Goal: Check status: Check status

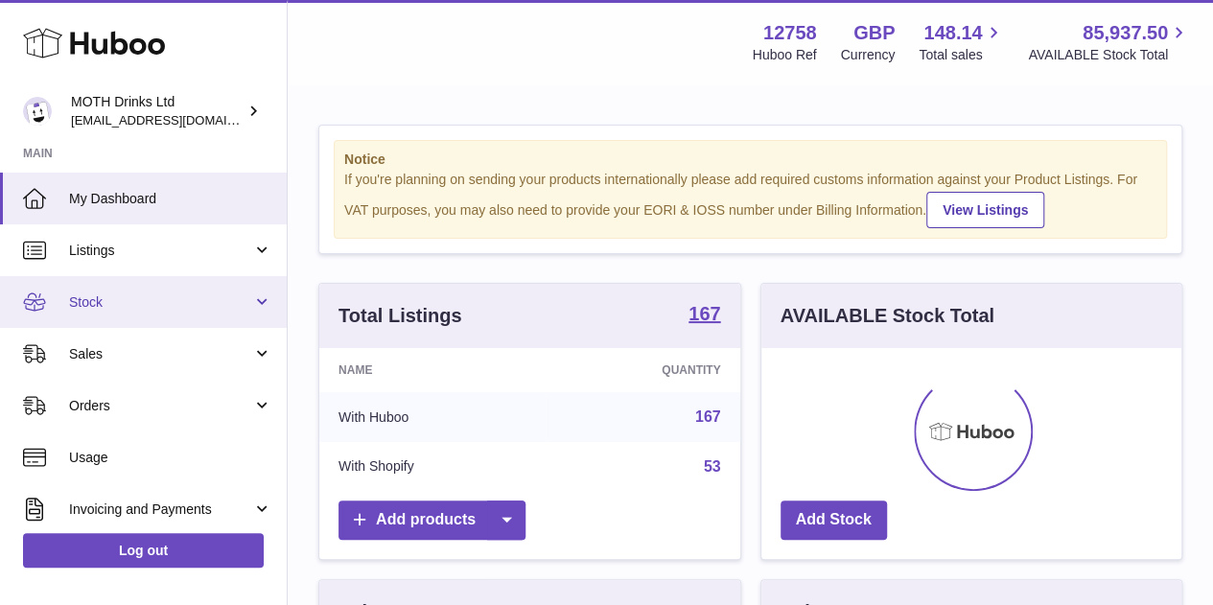
scroll to position [299, 420]
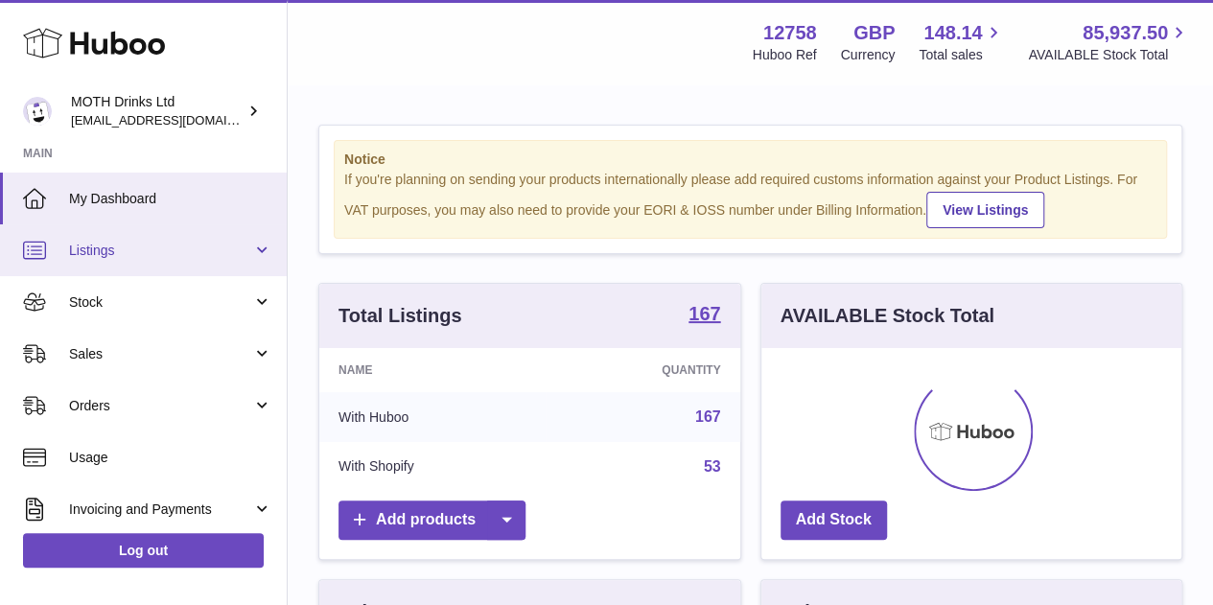
click at [137, 265] on link "Listings" at bounding box center [143, 250] width 287 height 52
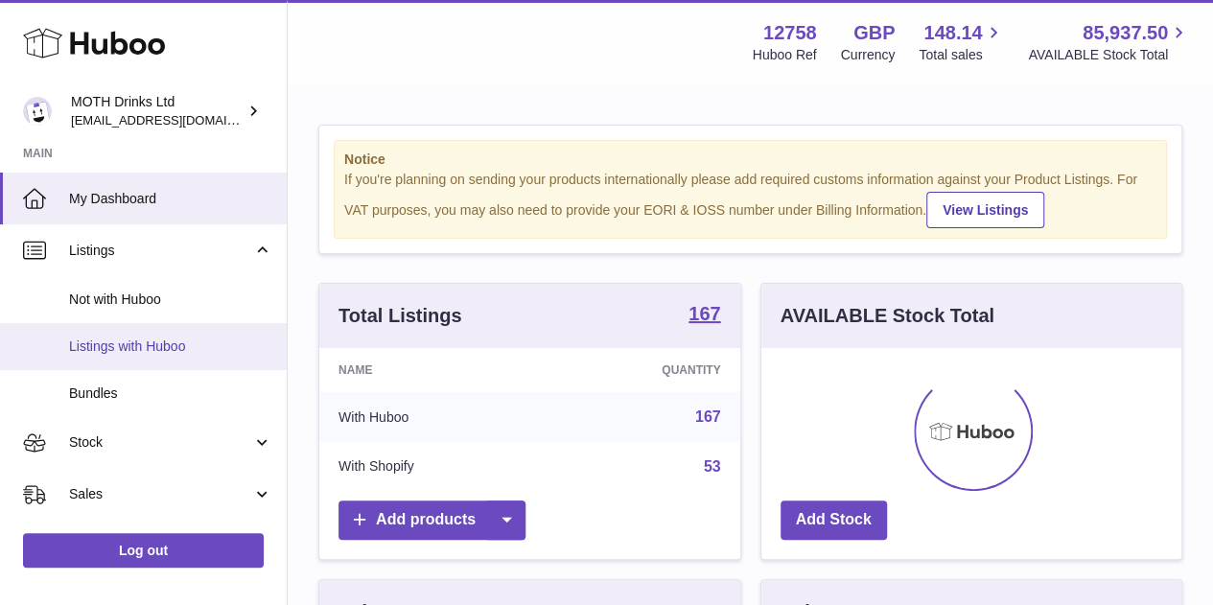
click at [140, 342] on span "Listings with Huboo" at bounding box center [170, 346] width 203 height 18
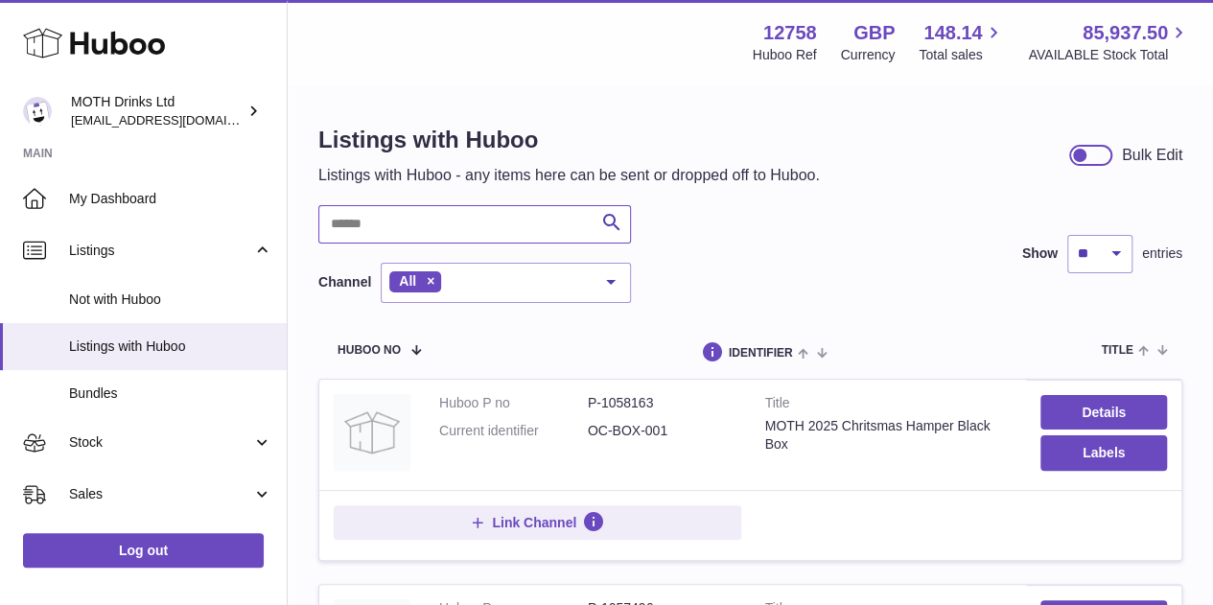
click at [445, 220] on input "text" at bounding box center [474, 224] width 313 height 38
type input "**********"
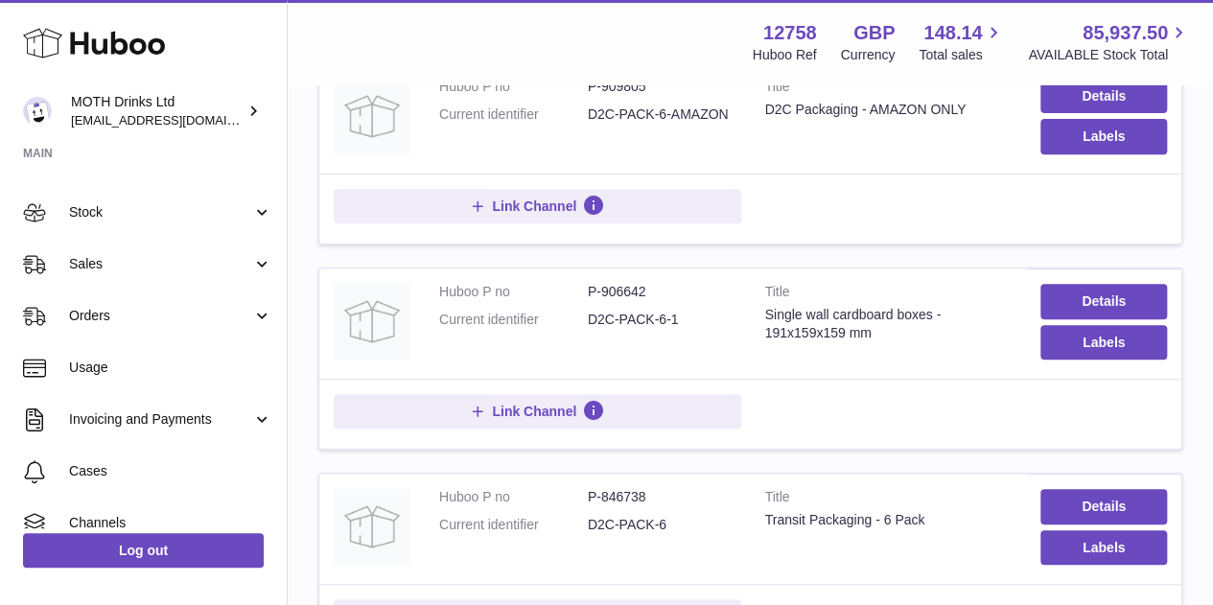
scroll to position [236, 0]
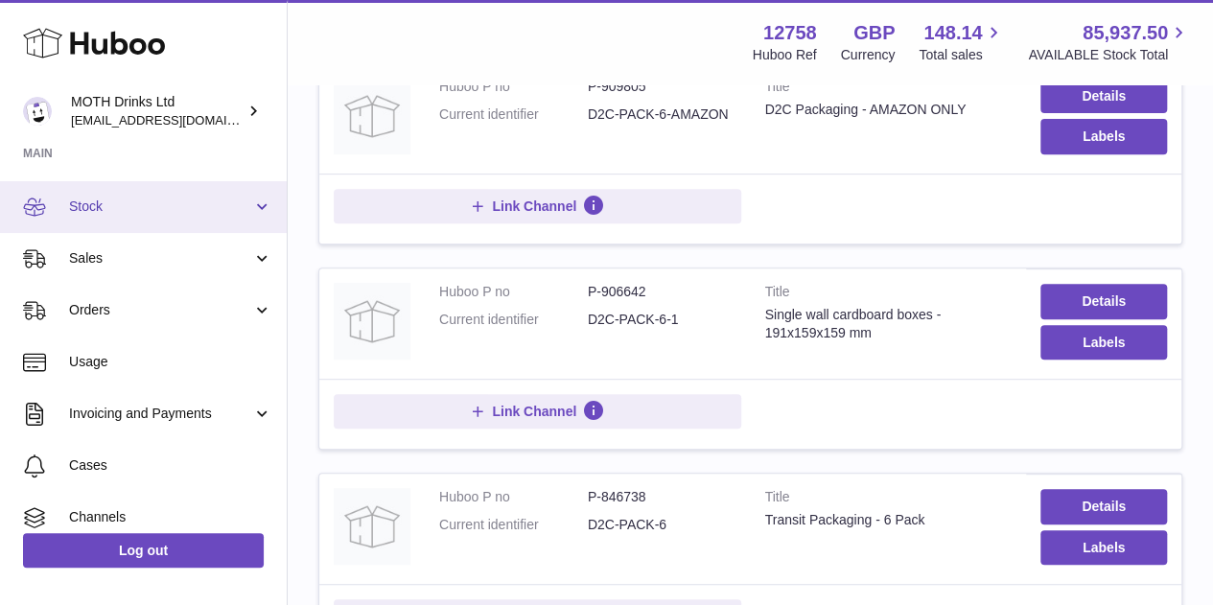
click at [139, 215] on span "Stock" at bounding box center [160, 206] width 183 height 18
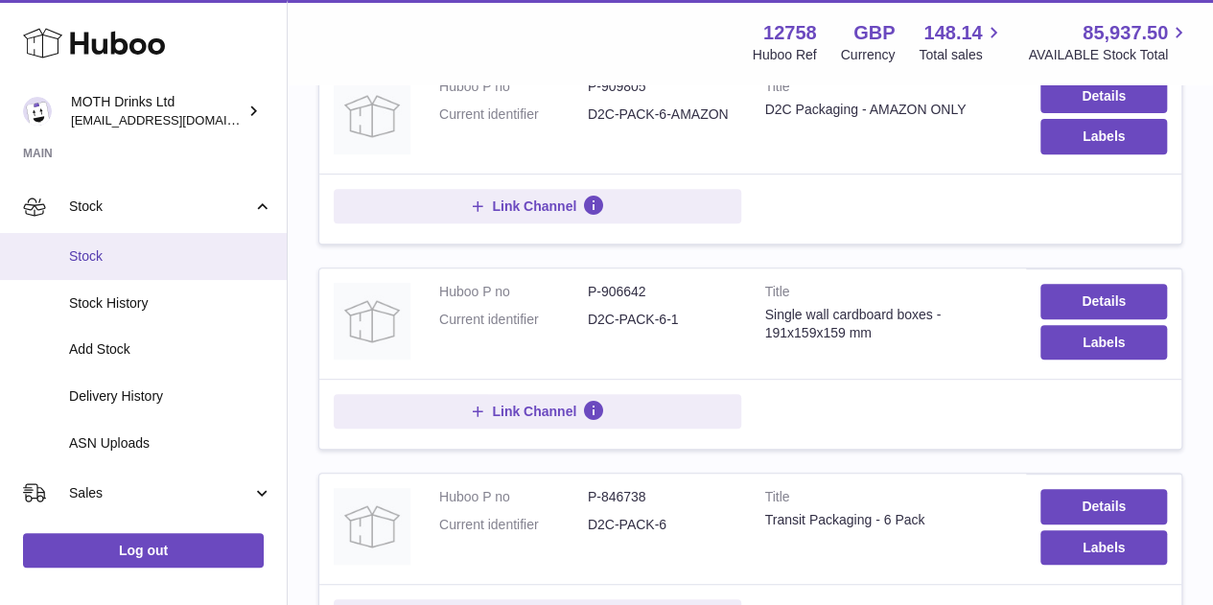
click at [133, 254] on span "Stock" at bounding box center [170, 256] width 203 height 18
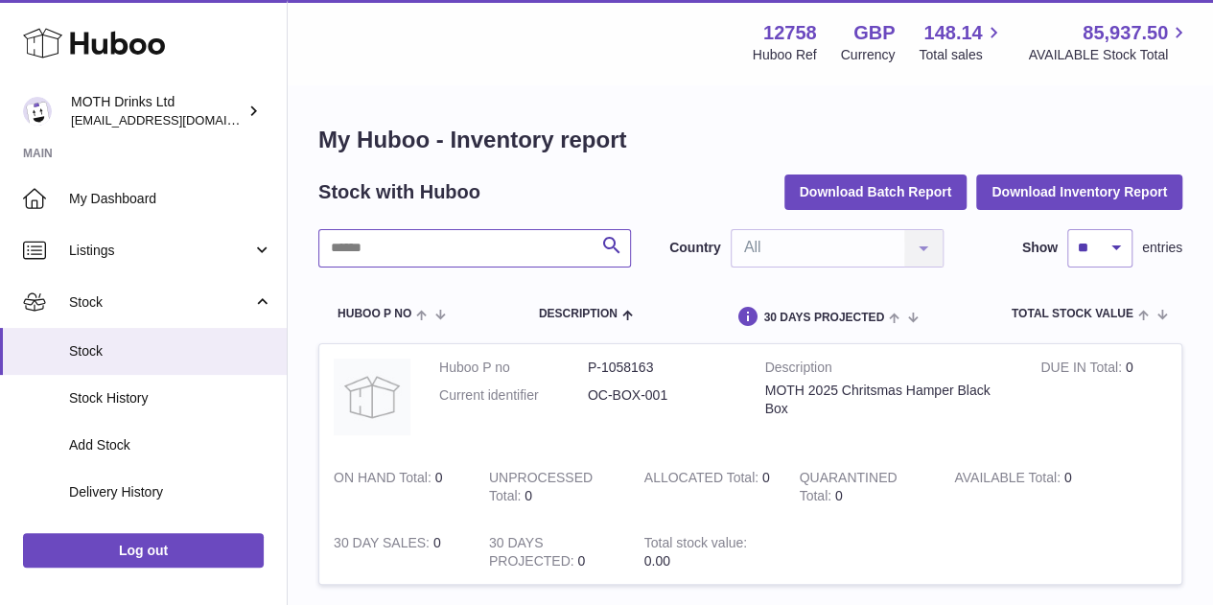
click at [428, 246] on input "text" at bounding box center [474, 248] width 313 height 38
type input "**********"
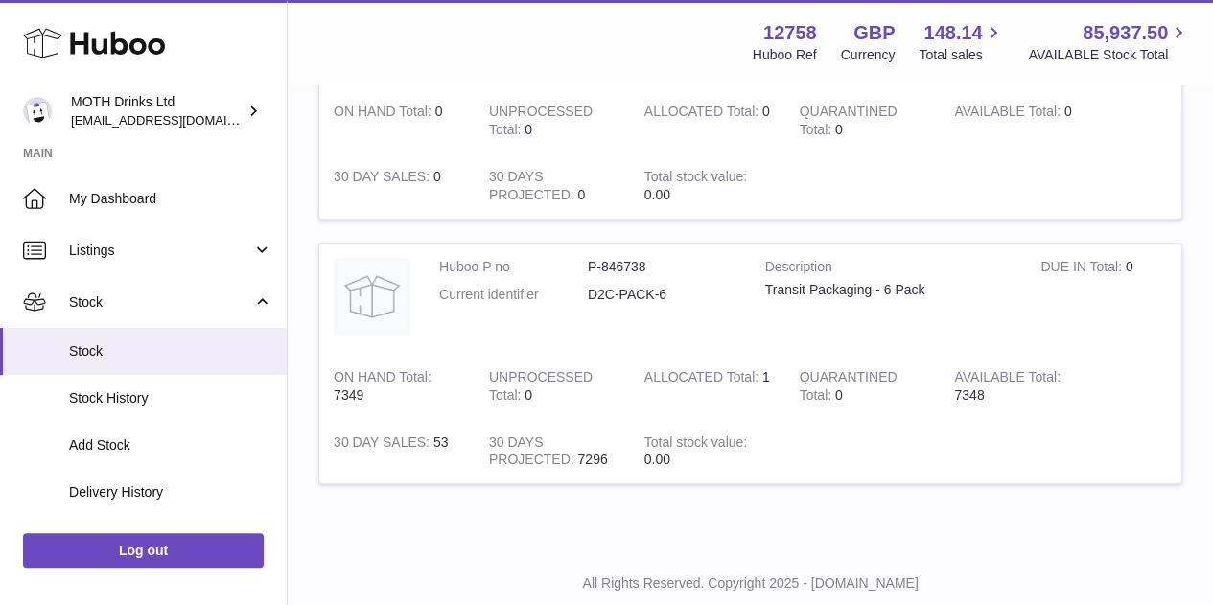
scroll to position [634, 0]
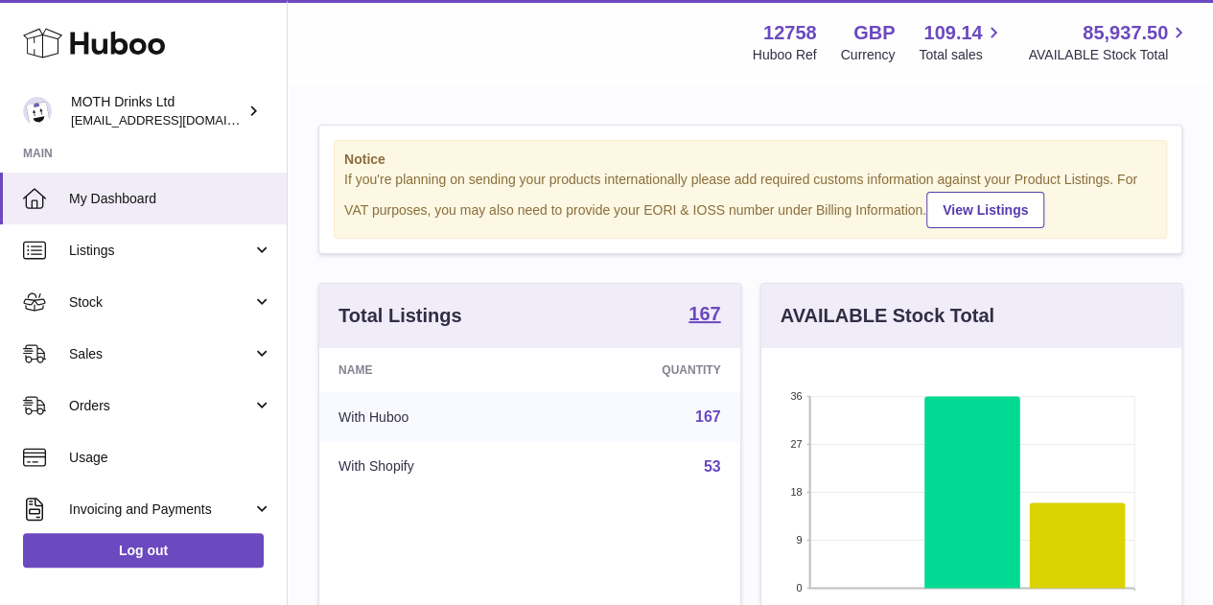
scroll to position [299, 420]
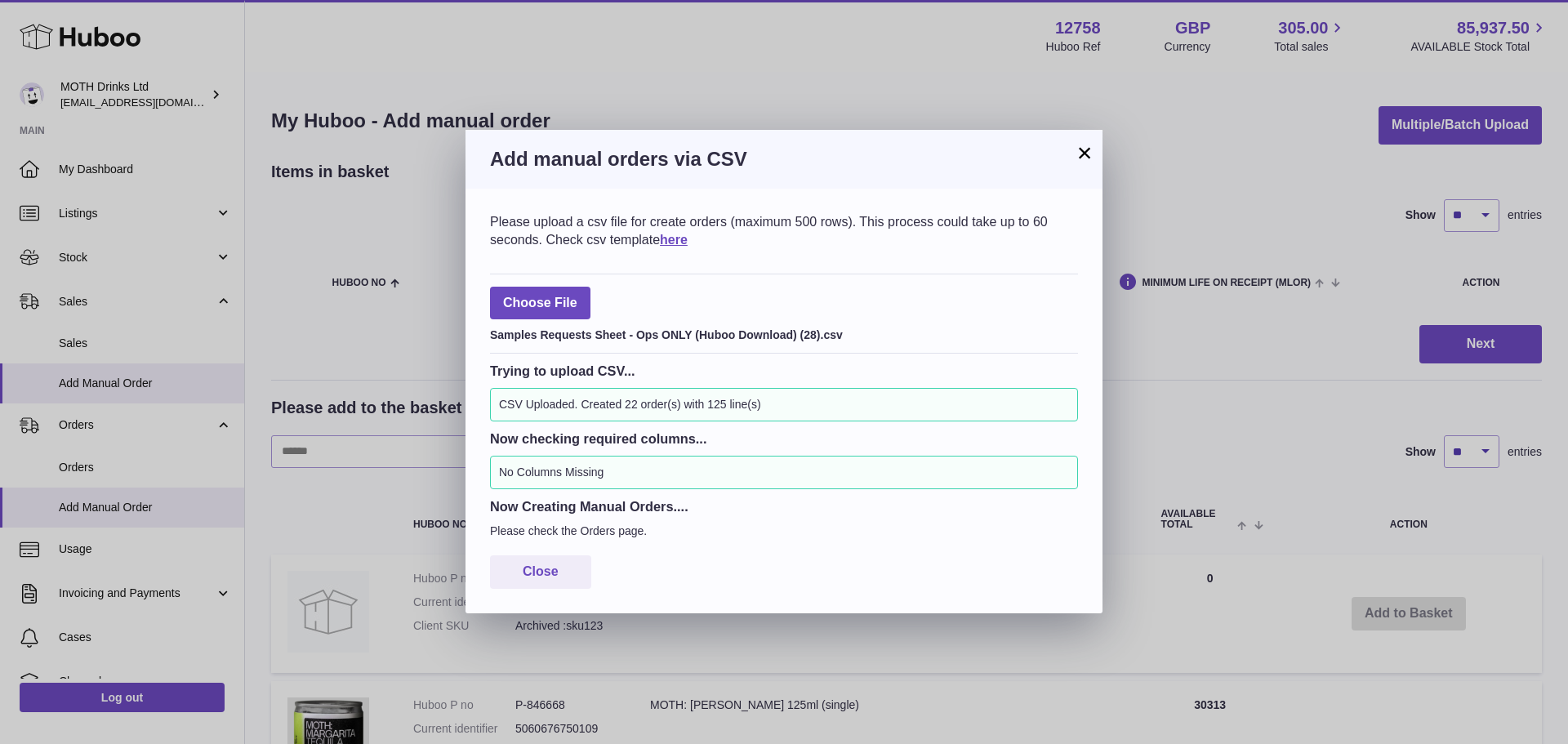
click at [1071, 157] on h3 "Add manual orders via CSV" at bounding box center [784, 159] width 588 height 26
click at [1086, 157] on button "×" at bounding box center [1084, 153] width 20 height 20
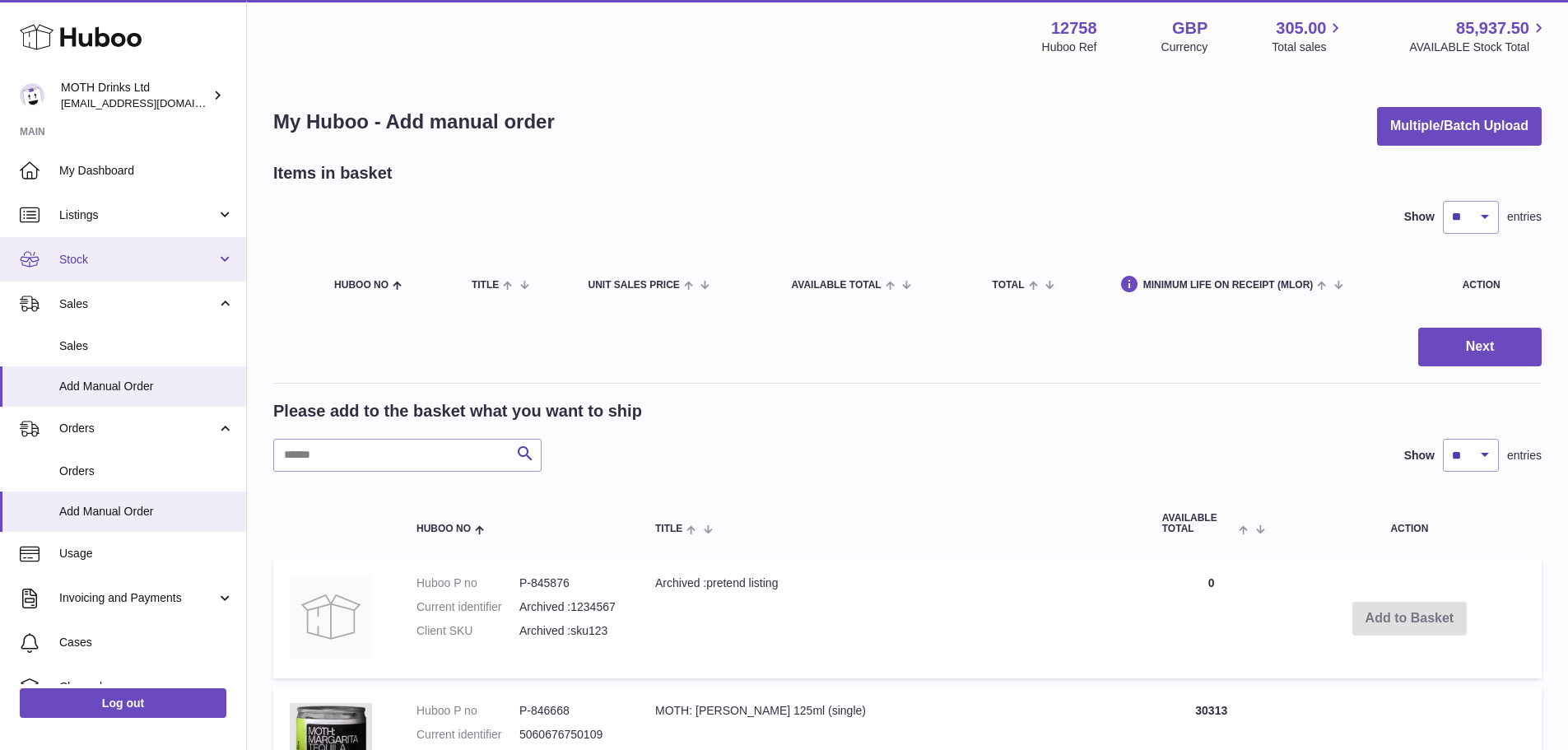
click at [113, 265] on span "Stock" at bounding box center [137, 259] width 157 height 15
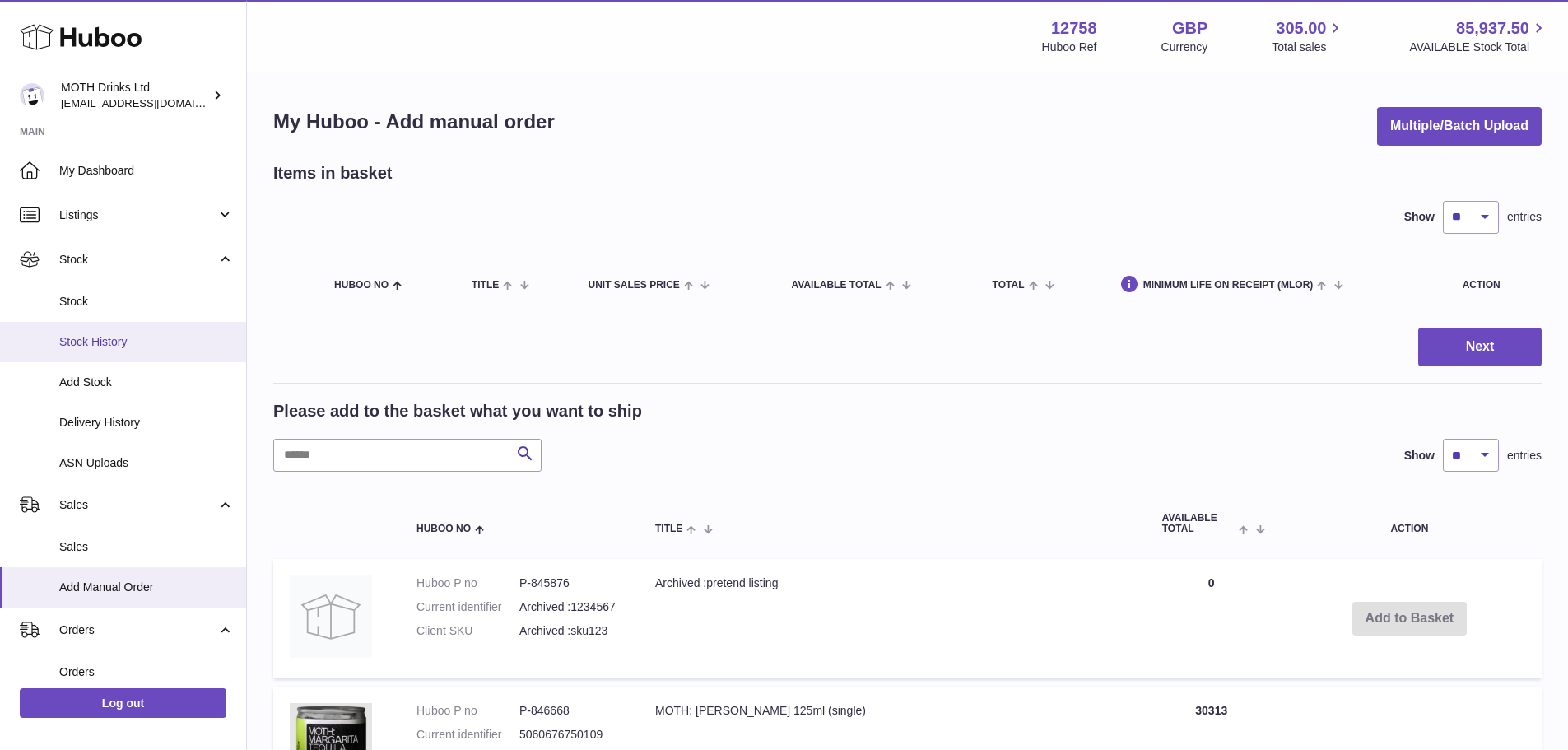
click at [129, 347] on span "Stock History" at bounding box center [146, 342] width 174 height 15
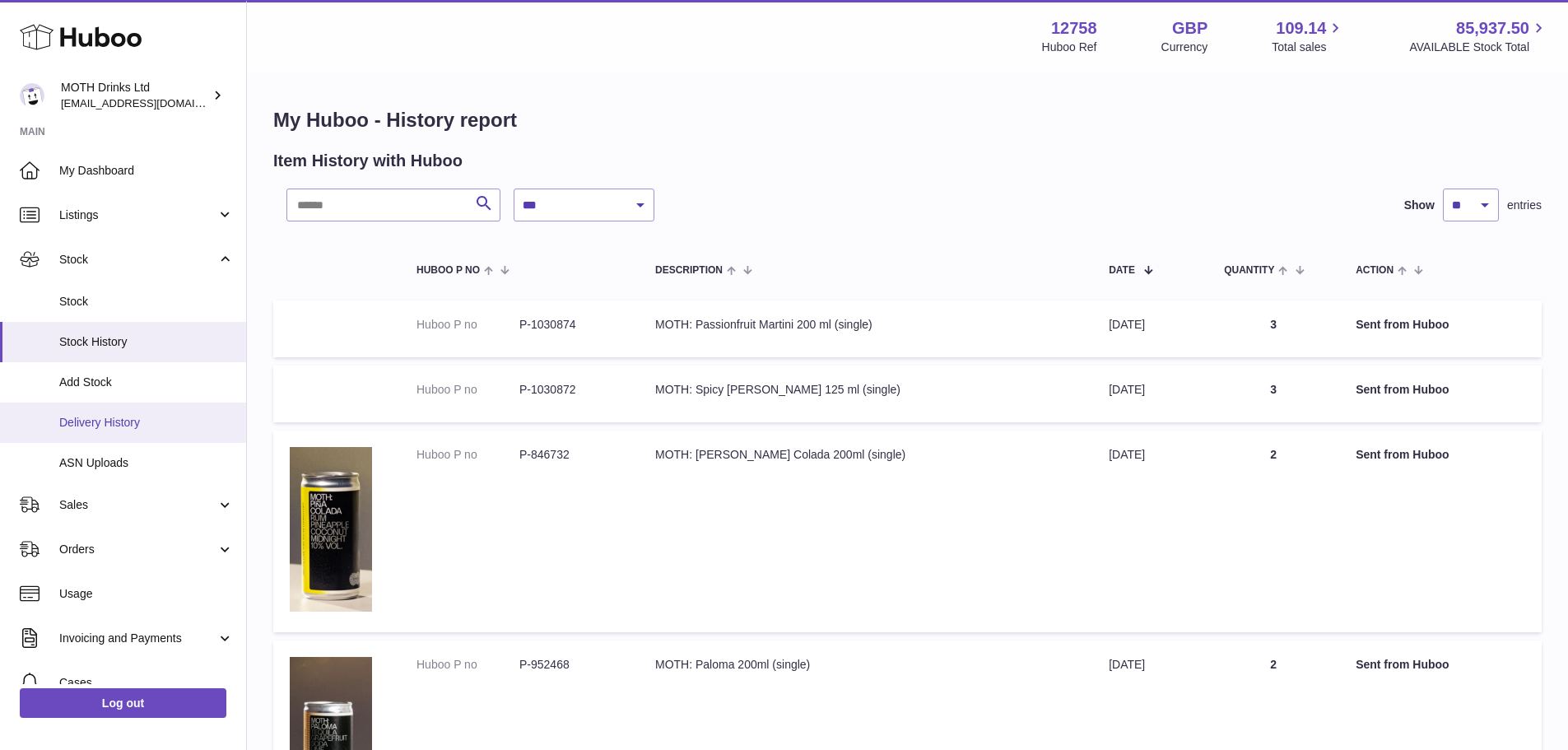
click at [112, 416] on span "Delivery History" at bounding box center [146, 423] width 174 height 15
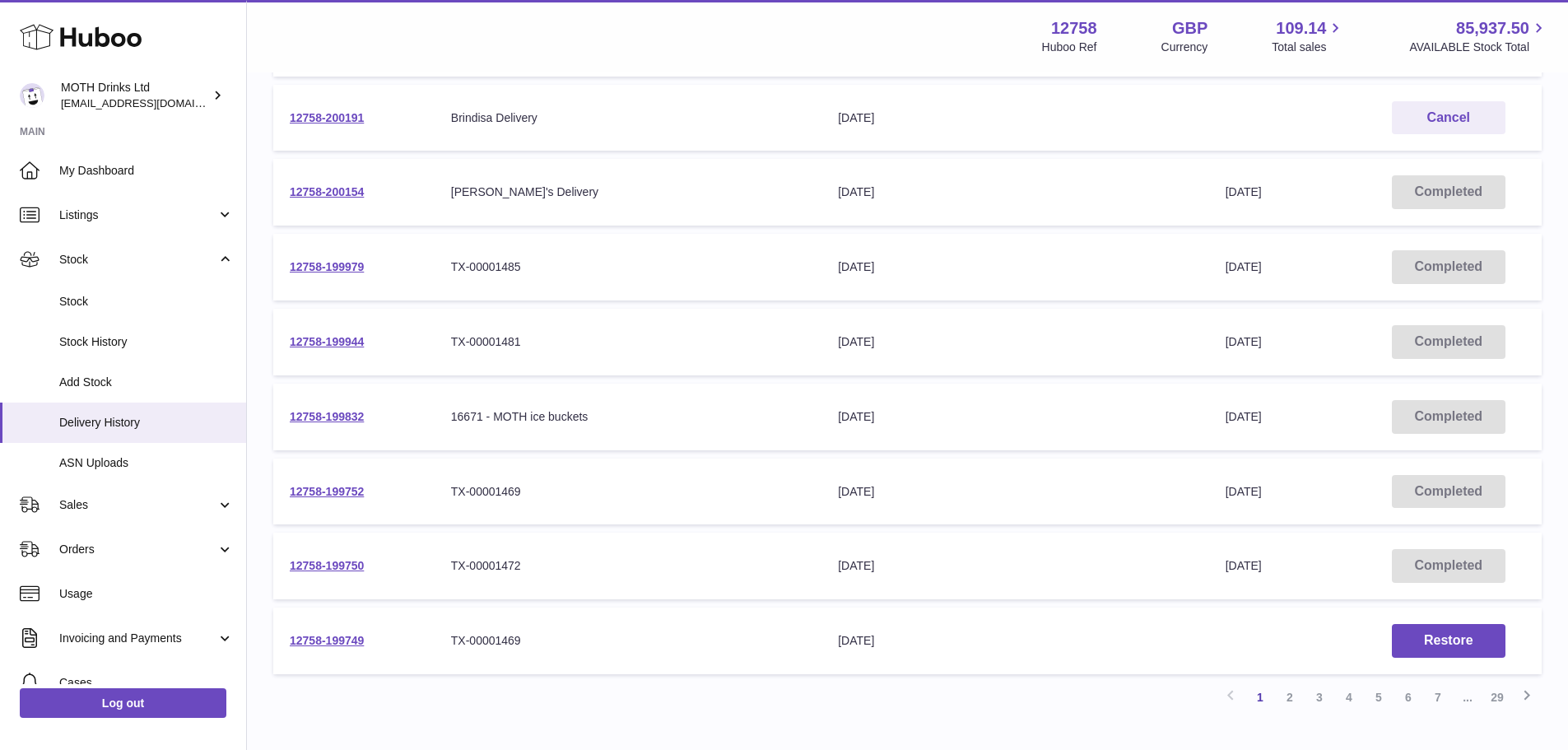
scroll to position [496, 0]
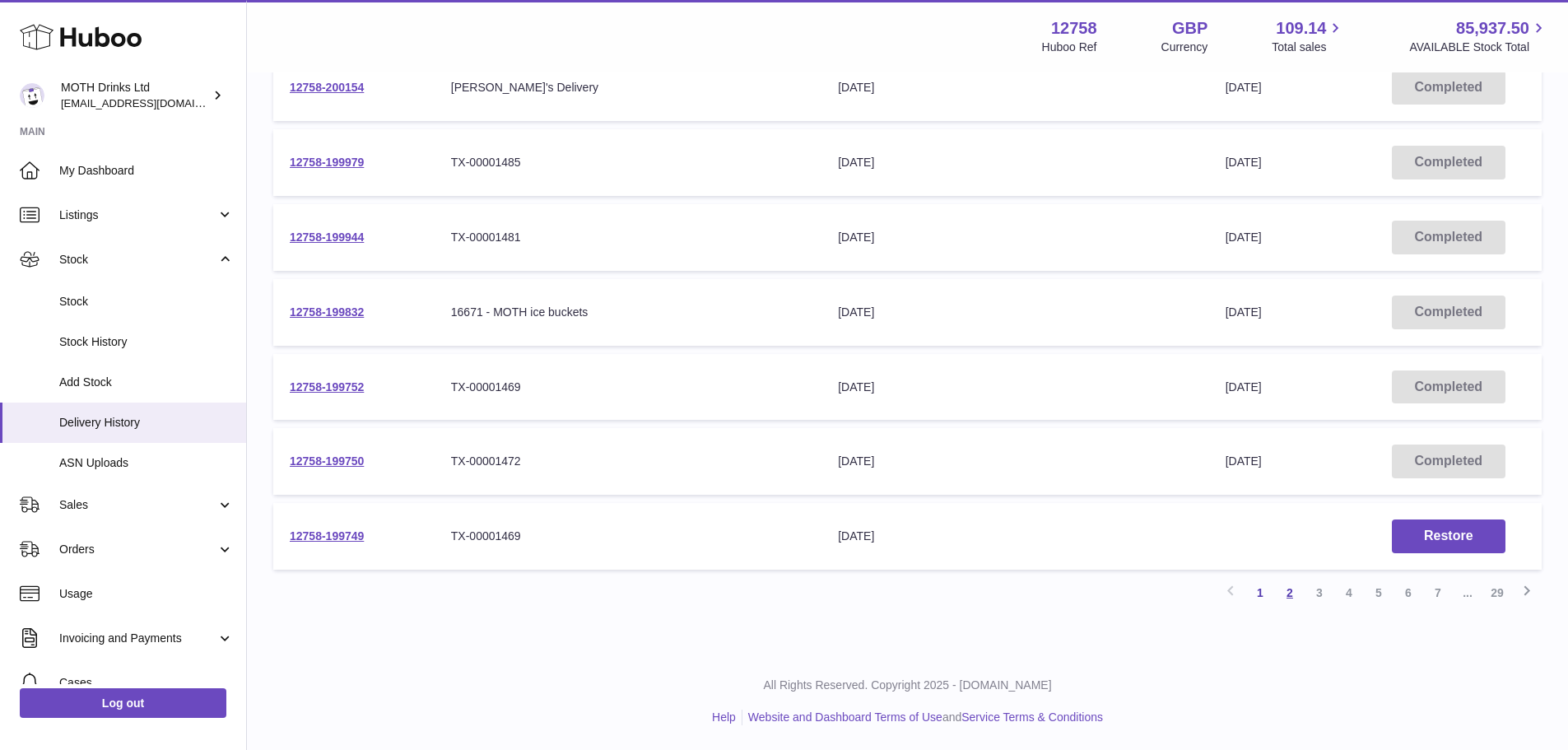
click at [1285, 596] on link "2" at bounding box center [1290, 593] width 30 height 30
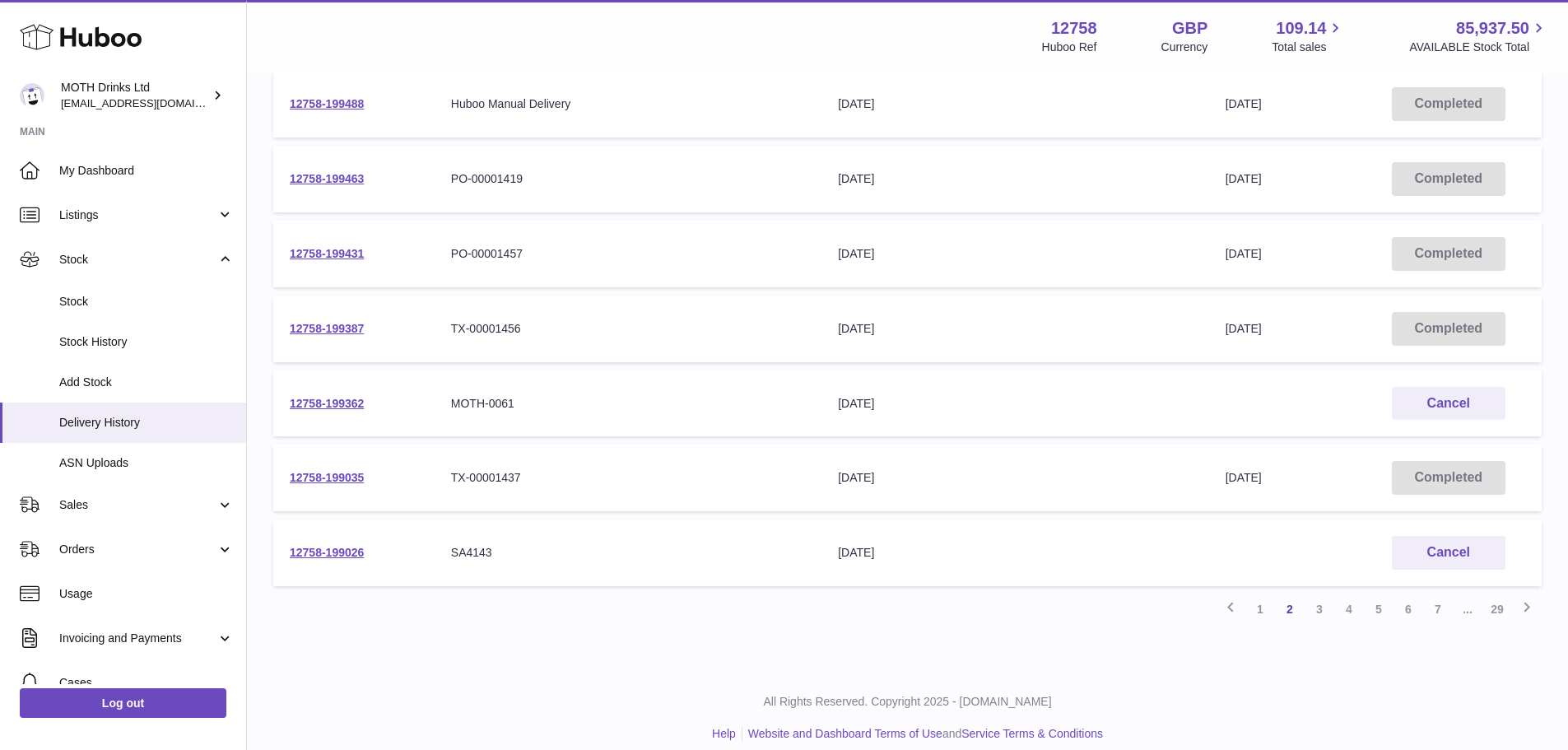
scroll to position [483, 0]
click at [1318, 607] on link "3" at bounding box center [1320, 606] width 30 height 30
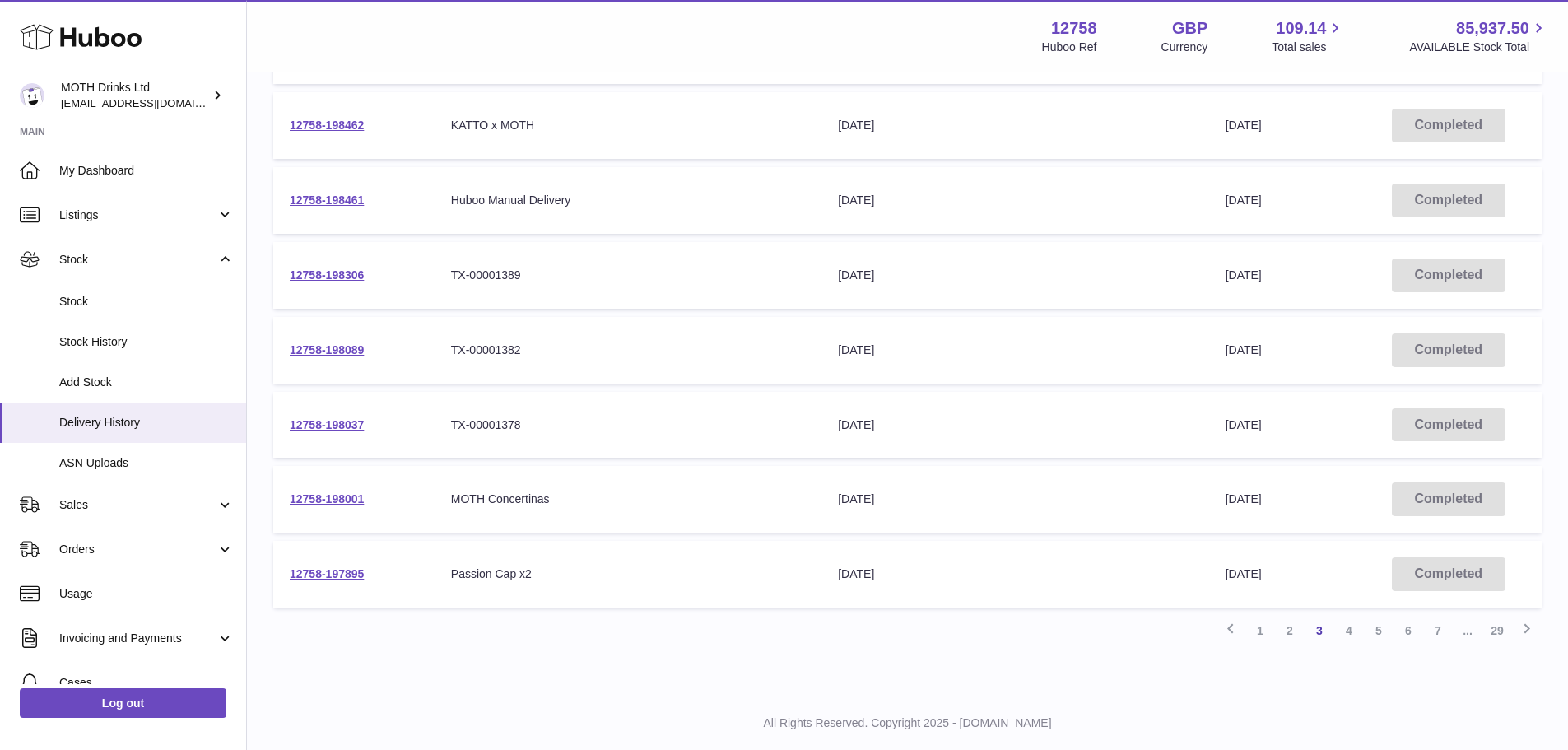
scroll to position [496, 0]
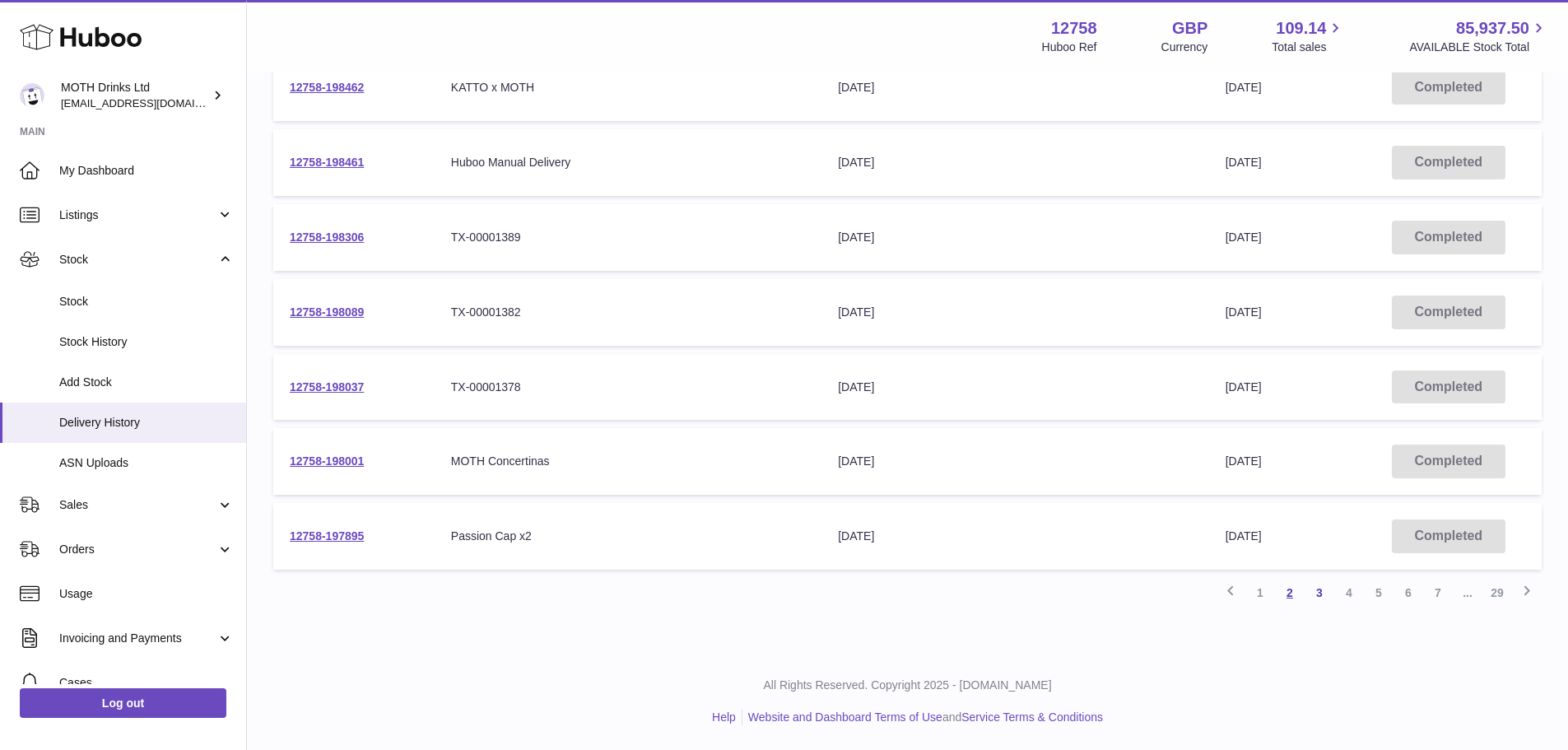
click at [1287, 587] on link "2" at bounding box center [1290, 593] width 30 height 30
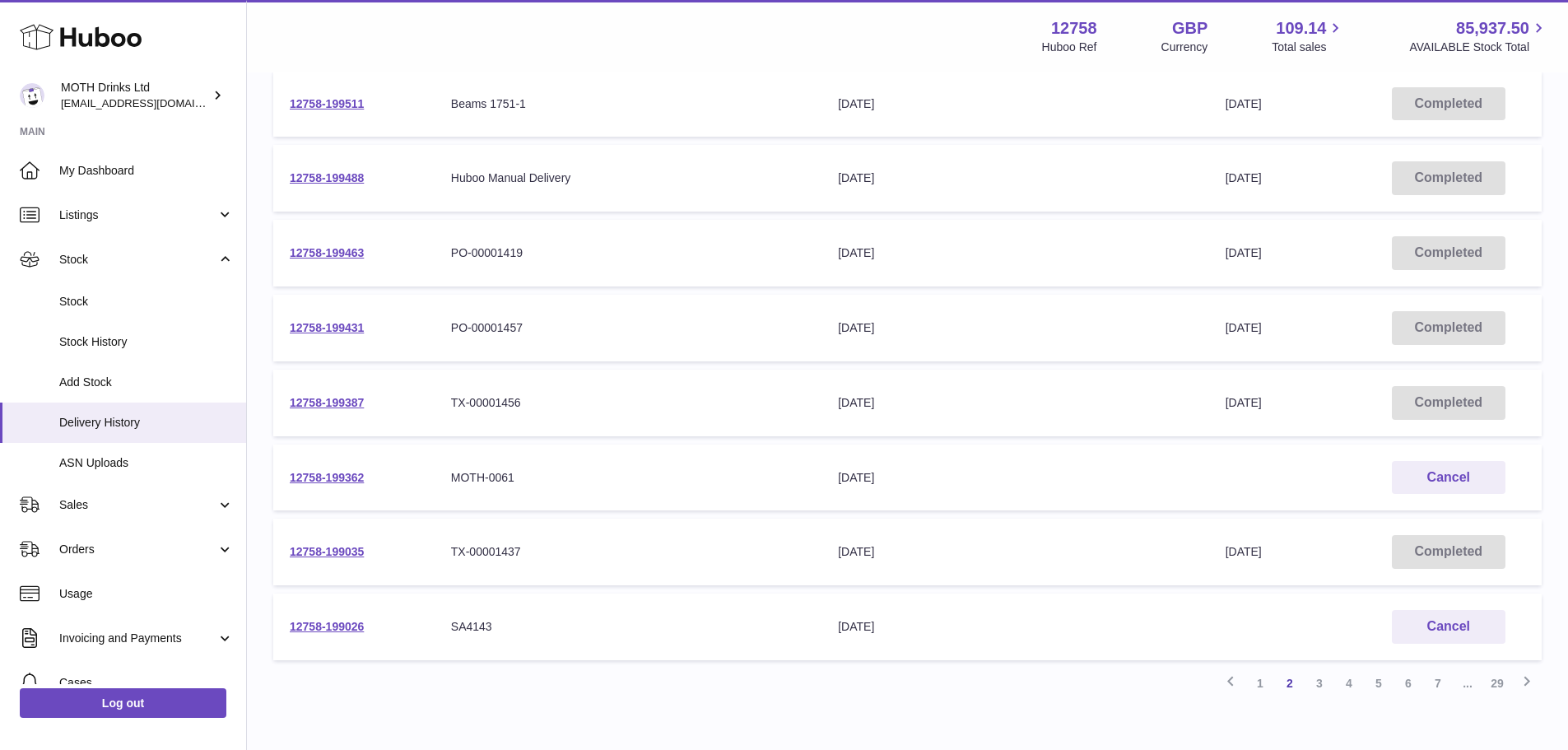
scroll to position [406, 0]
click at [329, 330] on link "12758-199431" at bounding box center [326, 326] width 74 height 13
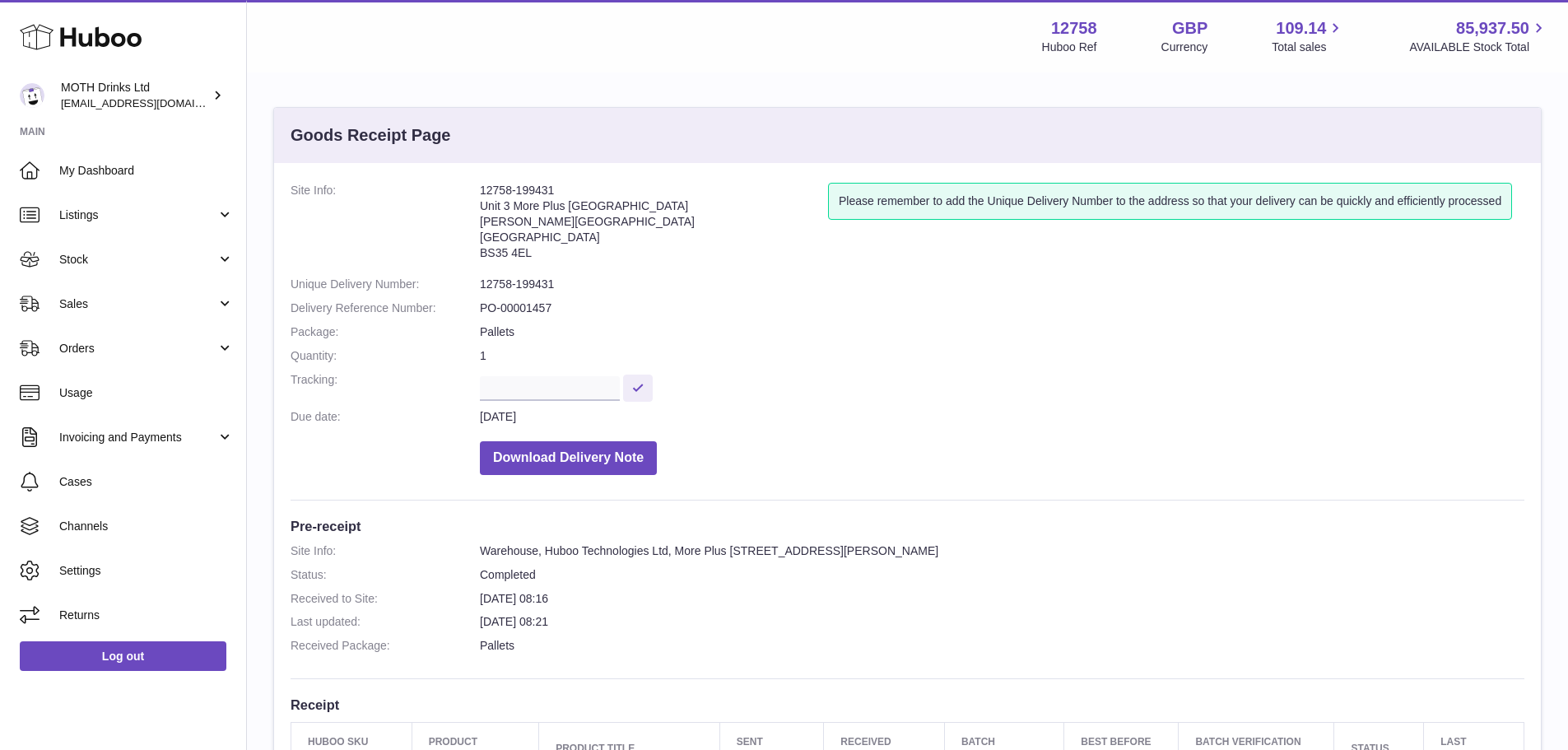
drag, startPoint x: 1014, startPoint y: 351, endPoint x: 1032, endPoint y: 269, distance: 84.0
click at [1006, 271] on dl "Site Info: 12758-199431 Unit [GEOGRAPHIC_DATA][STREET_ADDRESS][PERSON_NAME] Ple…" at bounding box center [907, 333] width 1234 height 301
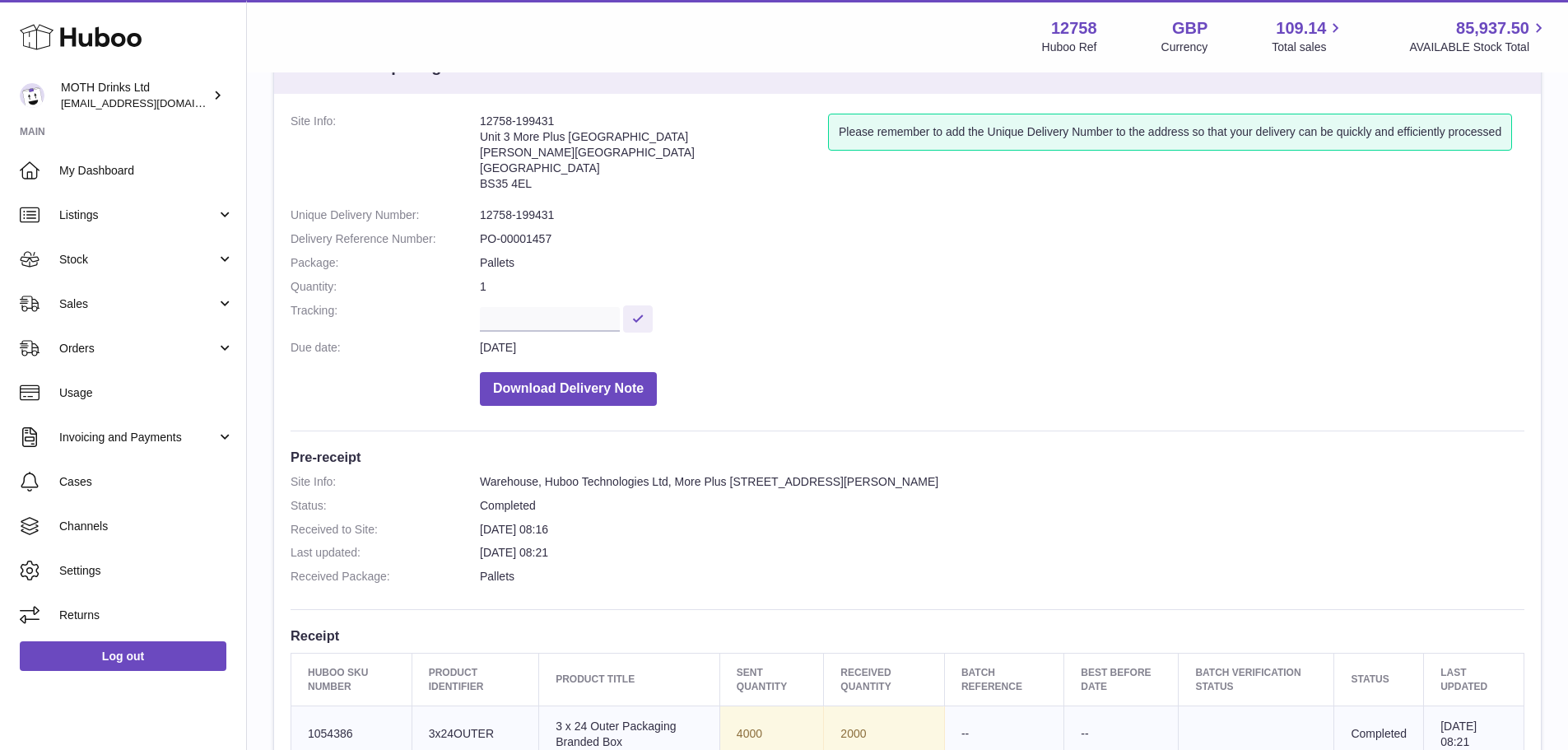
scroll to position [68, 0]
drag, startPoint x: 479, startPoint y: 214, endPoint x: 575, endPoint y: 213, distance: 96.0
click at [575, 213] on dl "Site Info: 12758-199431 Unit [GEOGRAPHIC_DATA][STREET_ADDRESS][PERSON_NAME] Ple…" at bounding box center [907, 265] width 1234 height 301
copy dl "12758-199431"
